Goal: Go to known website: Access a specific website the user already knows

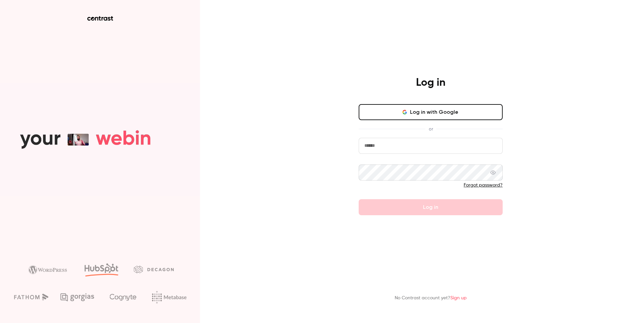
type input "**********"
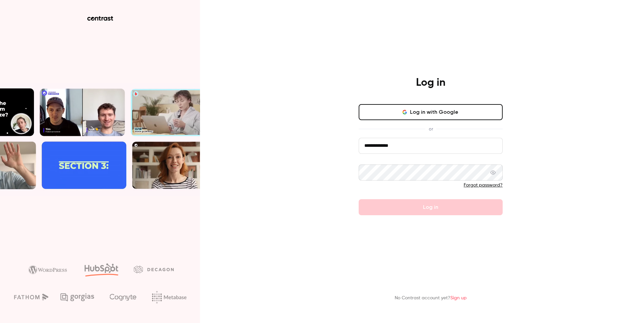
click at [419, 109] on button "Log in with Google" at bounding box center [431, 112] width 144 height 16
